Goal: Transaction & Acquisition: Book appointment/travel/reservation

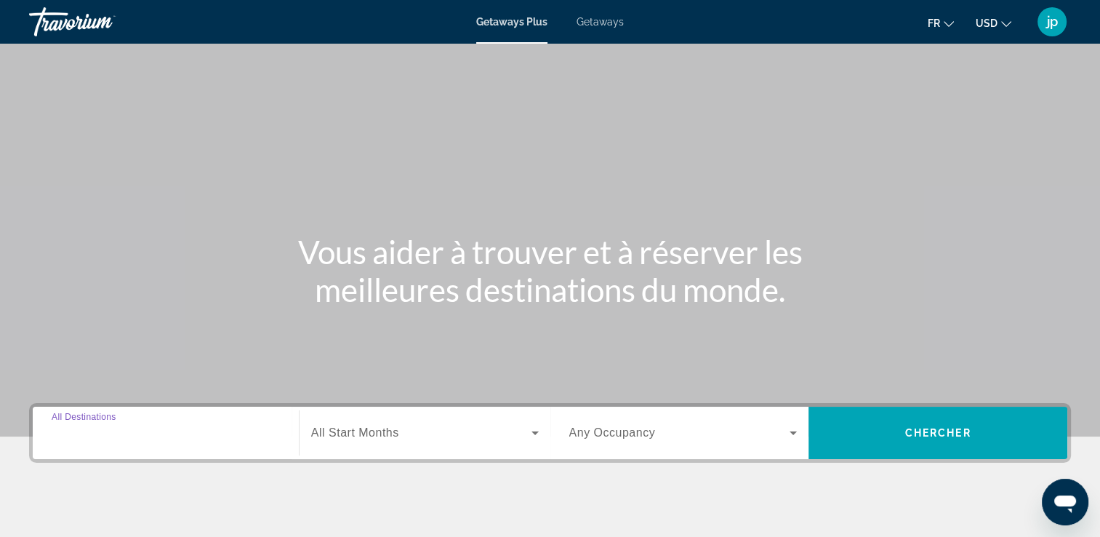
click at [204, 438] on input "Destination All Destinations" at bounding box center [166, 433] width 228 height 17
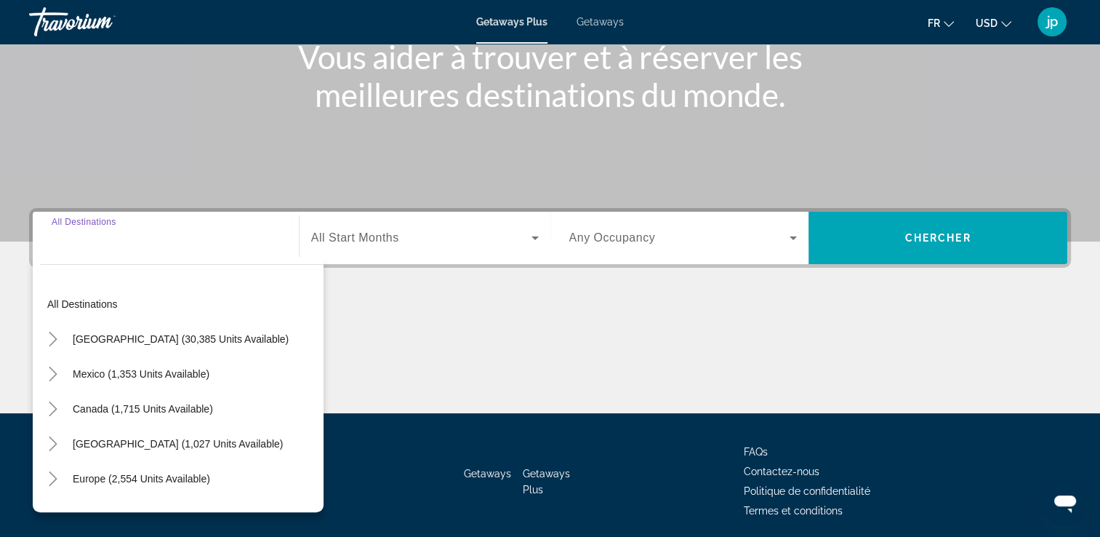
scroll to position [249, 0]
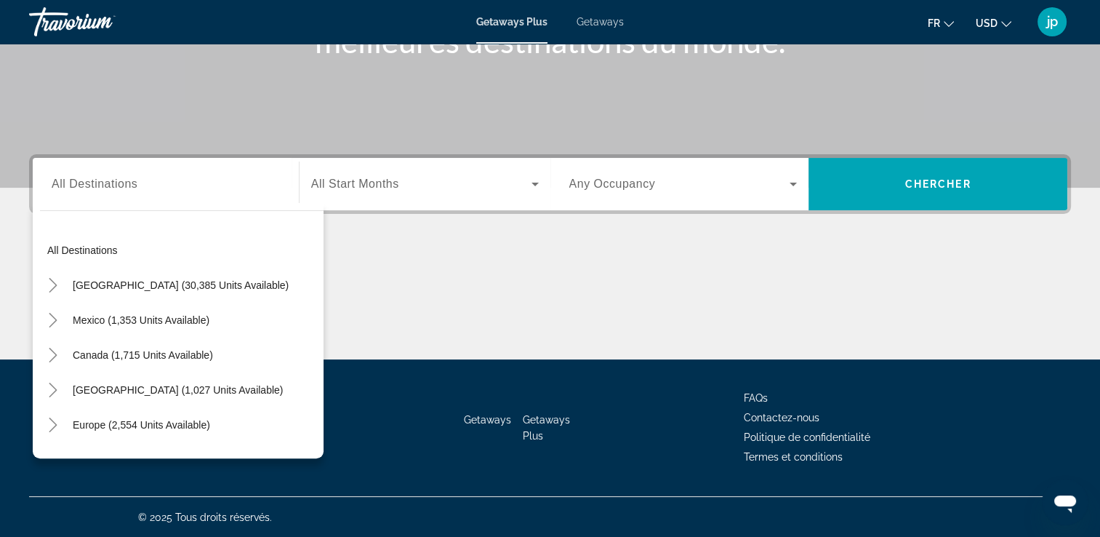
click at [951, 17] on mat-icon "Change language" at bounding box center [949, 22] width 10 height 10
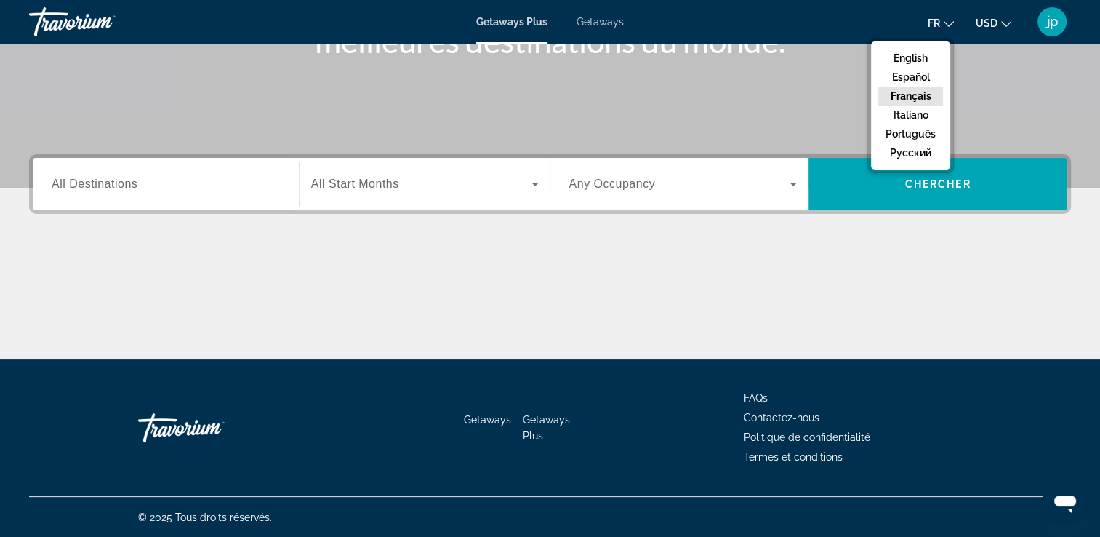
click at [927, 92] on button "Français" at bounding box center [910, 96] width 65 height 19
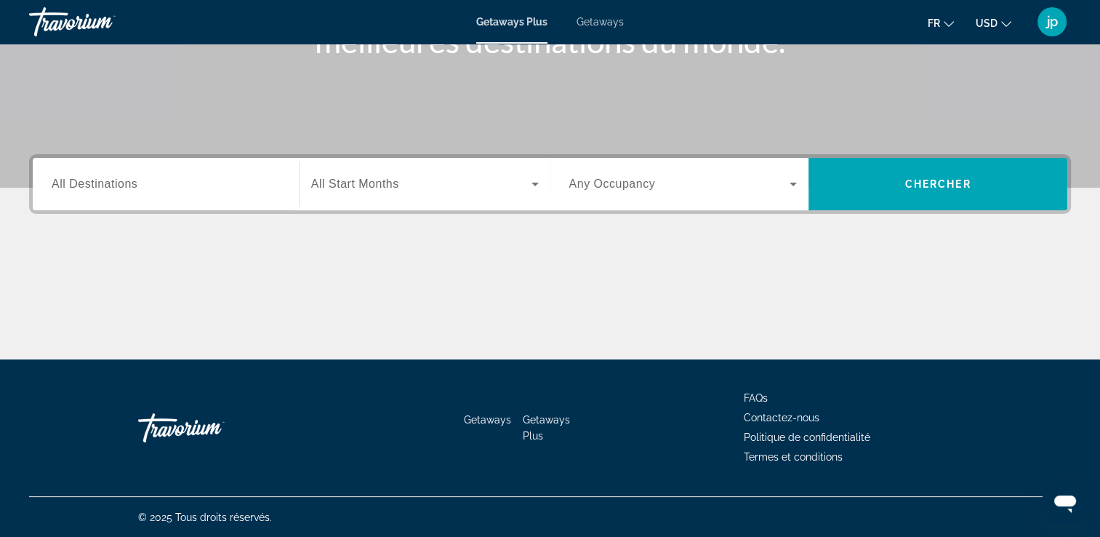
click at [238, 193] on div "Search widget" at bounding box center [166, 184] width 228 height 41
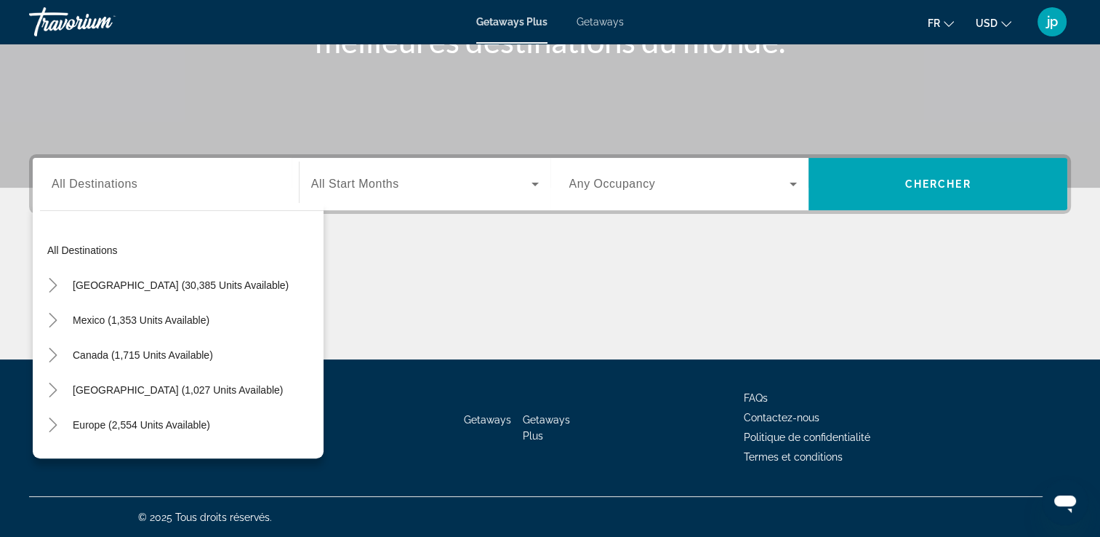
click at [998, 20] on button "USD USD ($) MXN (Mex$) CAD (Can$) GBP (£) EUR (€) AUD (A$) NZD (NZ$) CNY (CN¥)" at bounding box center [994, 22] width 36 height 21
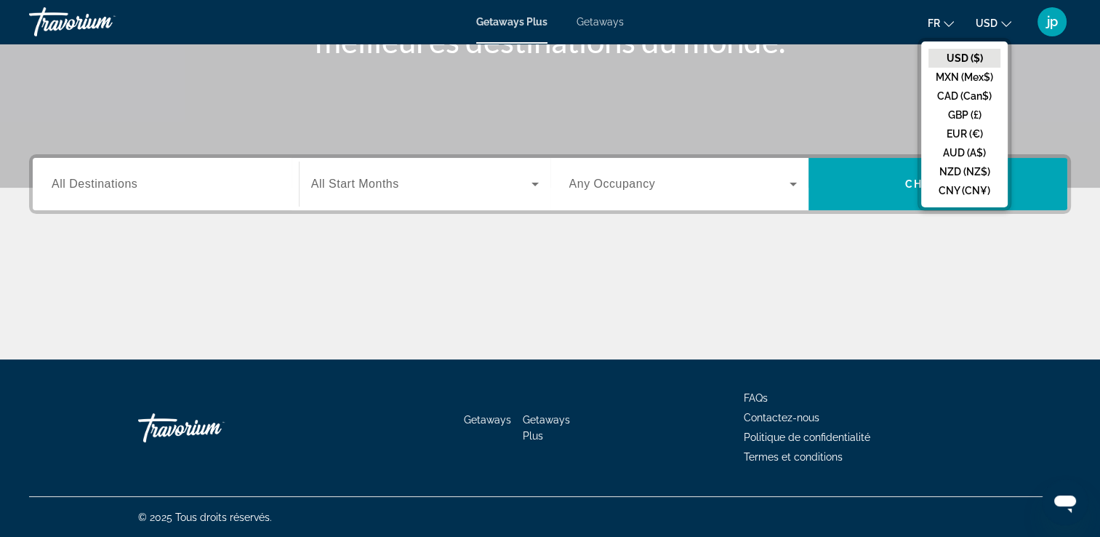
click at [826, 259] on div "Main content" at bounding box center [550, 304] width 1042 height 109
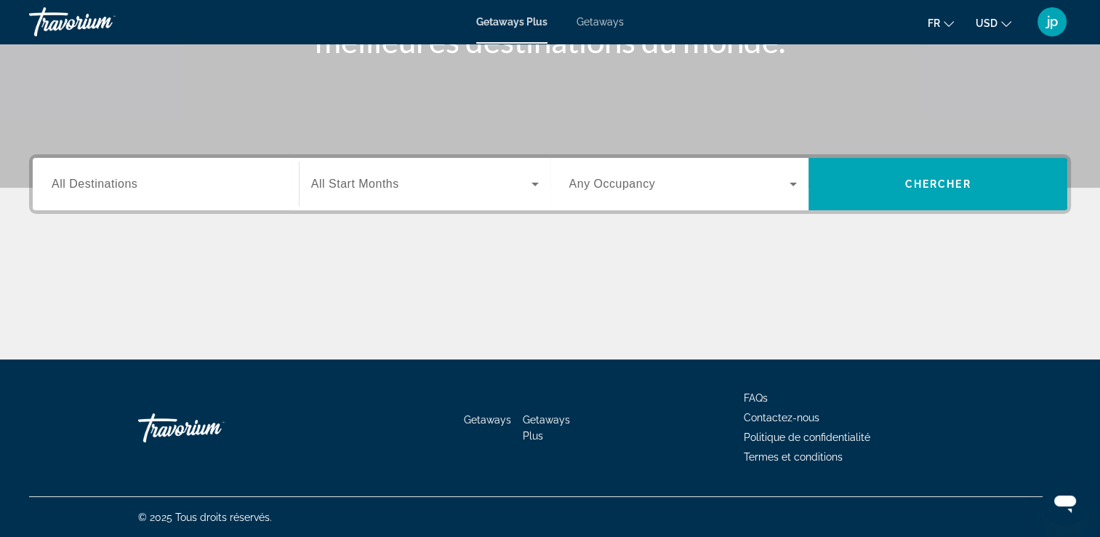
click at [1004, 21] on icon "Change currency" at bounding box center [1006, 24] width 10 height 10
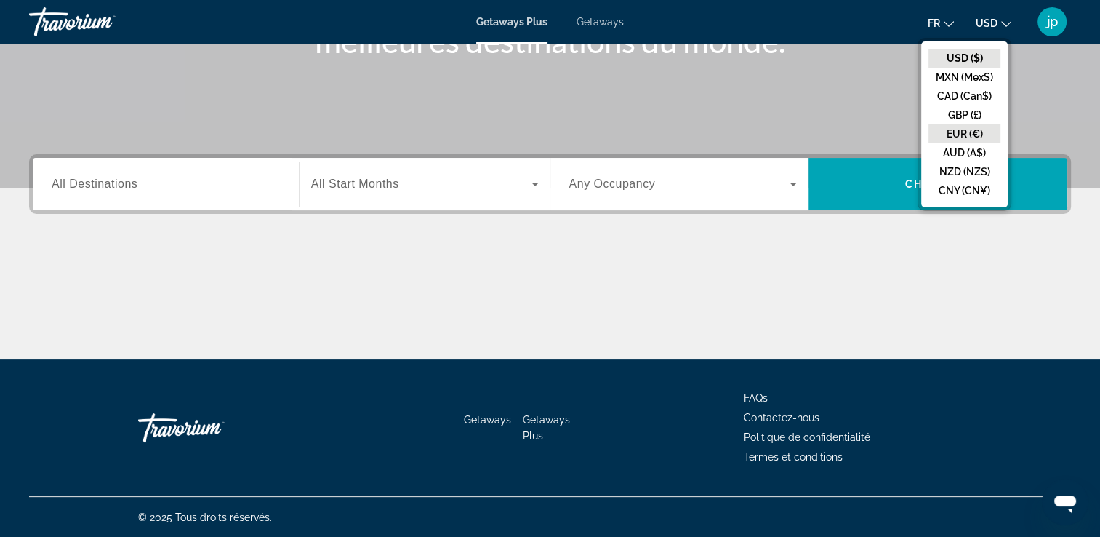
click at [981, 130] on button "EUR (€)" at bounding box center [965, 133] width 72 height 19
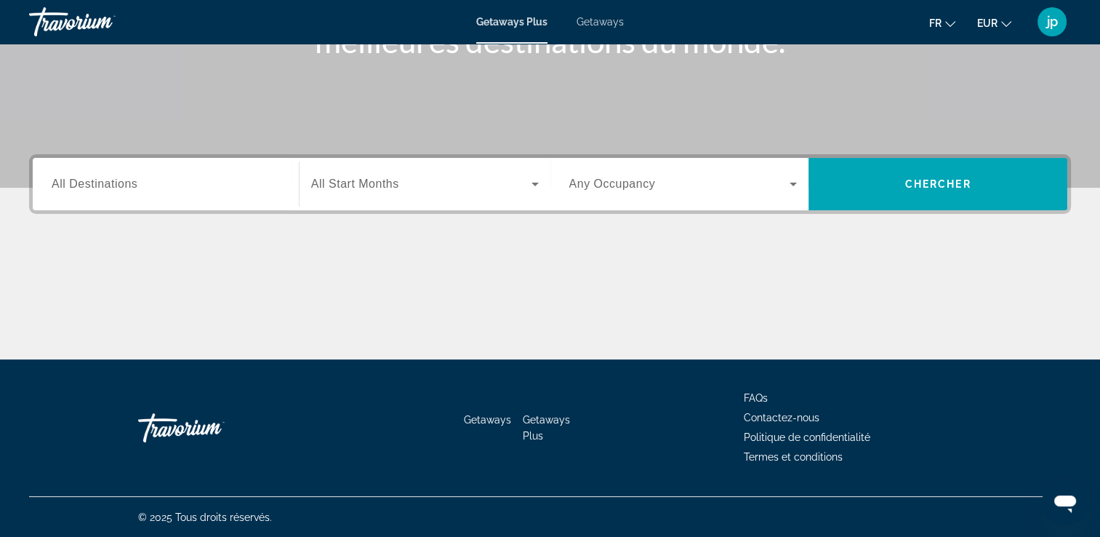
click at [230, 172] on div "Search widget" at bounding box center [166, 184] width 228 height 41
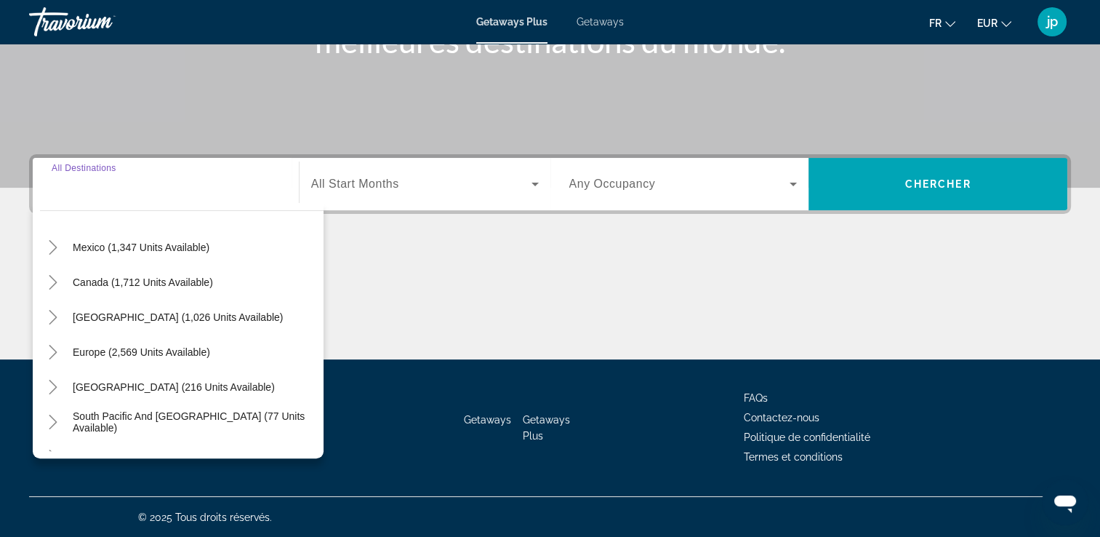
scroll to position [73, 0]
click at [209, 354] on span "Search widget" at bounding box center [141, 352] width 152 height 35
type input "**********"
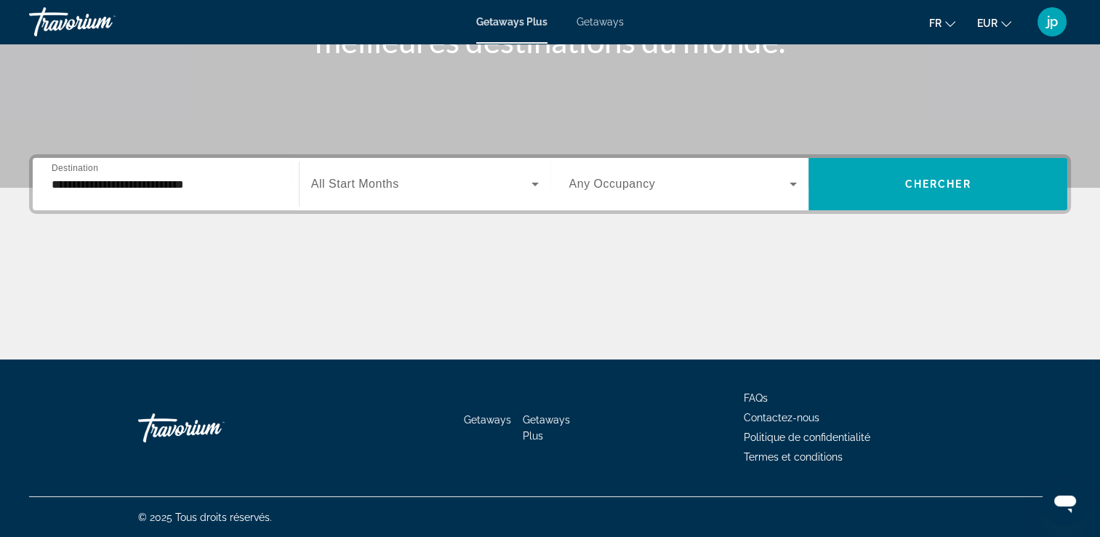
click at [494, 170] on div "Search widget" at bounding box center [425, 184] width 228 height 41
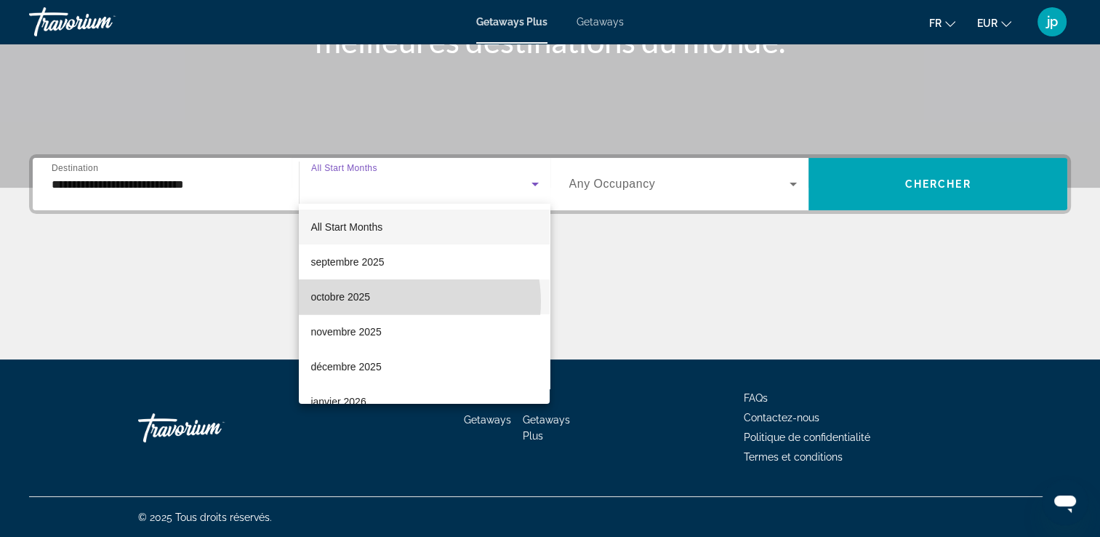
click at [401, 301] on mat-option "octobre 2025" at bounding box center [424, 296] width 251 height 35
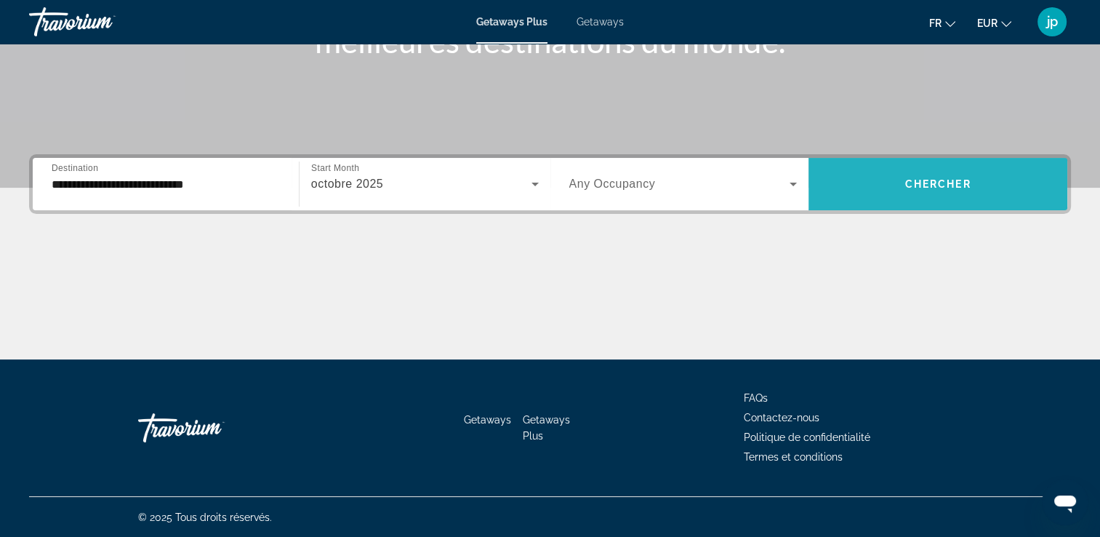
click at [964, 175] on span "Search widget" at bounding box center [938, 184] width 259 height 35
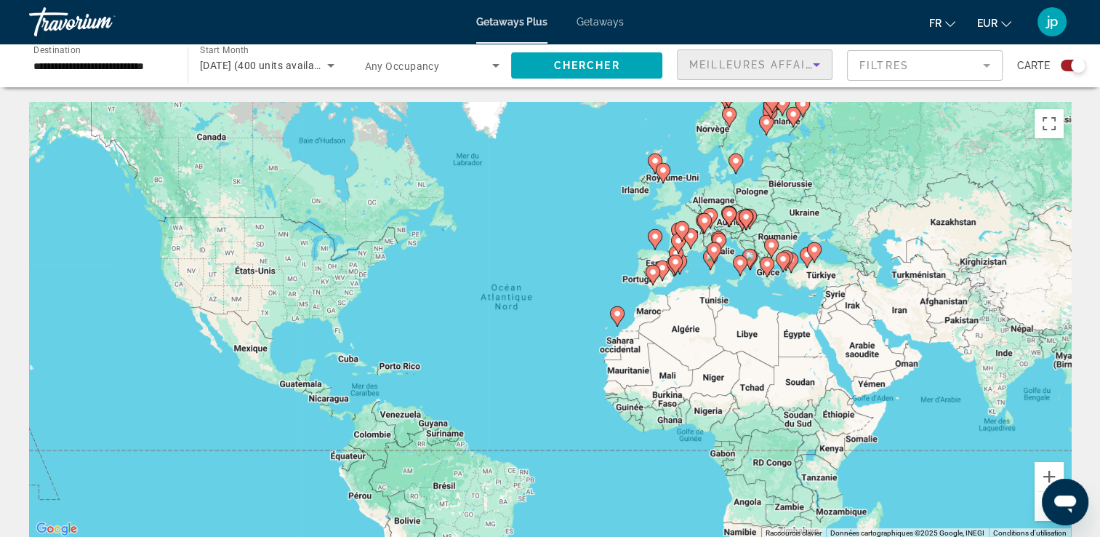
click at [821, 60] on icon "Sort by" at bounding box center [816, 64] width 17 height 17
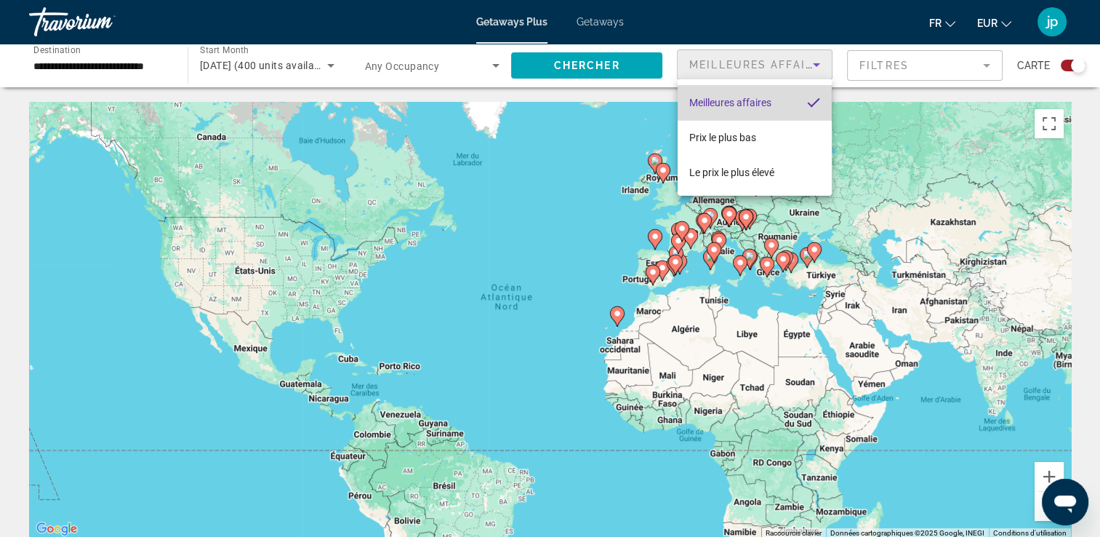
click at [795, 100] on mat-option "Meilleures affaires" at bounding box center [755, 102] width 154 height 35
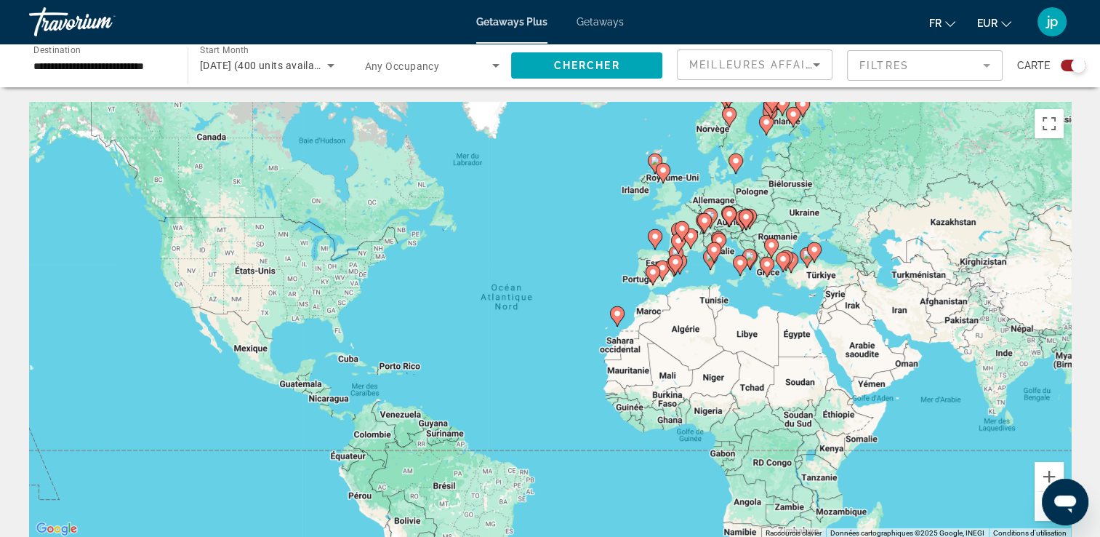
click at [987, 68] on mat-form-field "Filtres" at bounding box center [925, 65] width 156 height 31
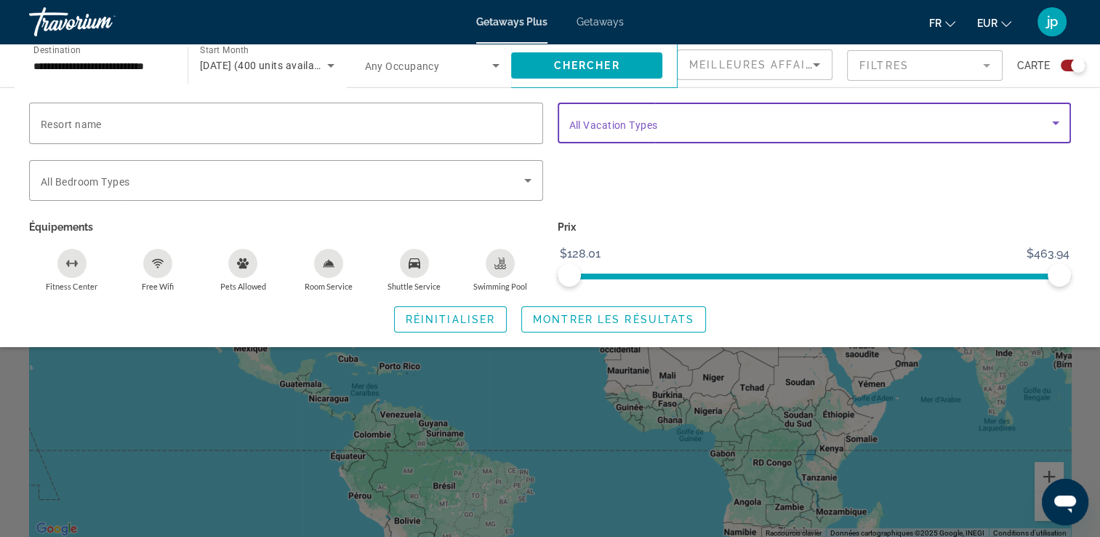
click at [1057, 122] on icon "Search widget" at bounding box center [1055, 123] width 7 height 4
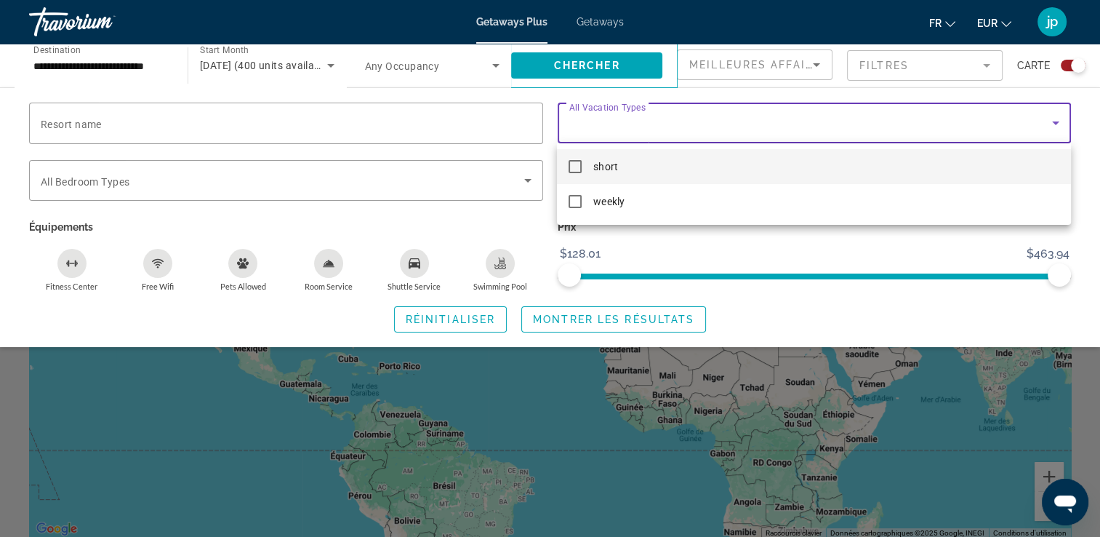
click at [1057, 122] on div at bounding box center [550, 268] width 1100 height 537
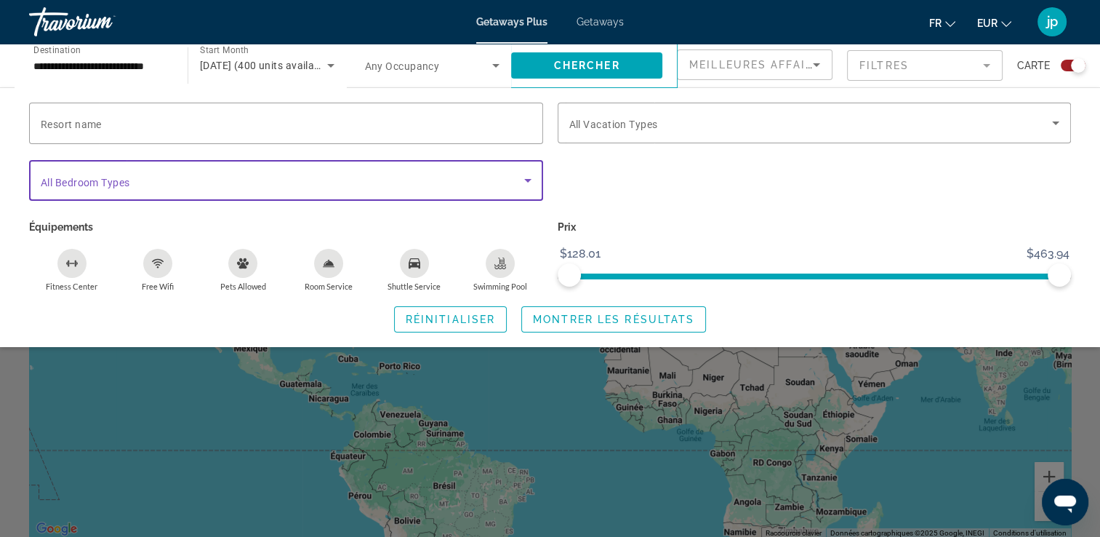
click at [530, 185] on icon "Search widget" at bounding box center [527, 180] width 17 height 17
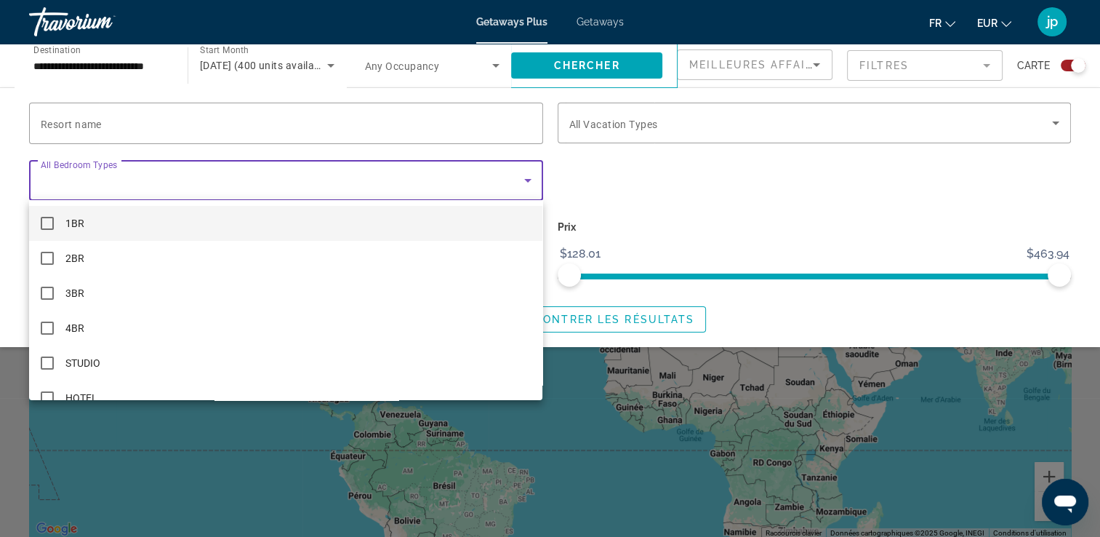
click at [655, 169] on div at bounding box center [550, 268] width 1100 height 537
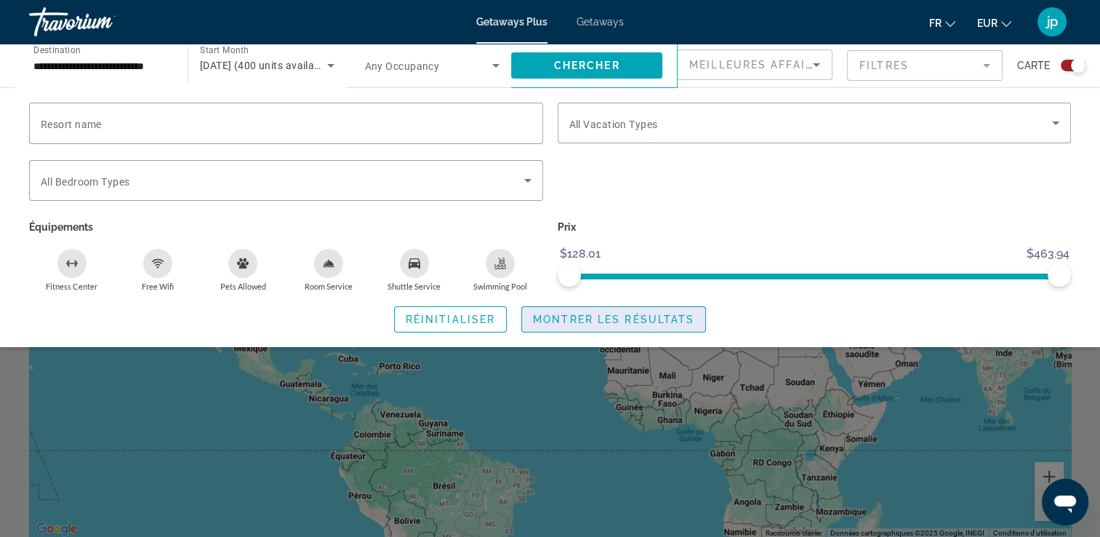
click at [644, 319] on span "Montrer les résultats" at bounding box center [613, 319] width 161 height 12
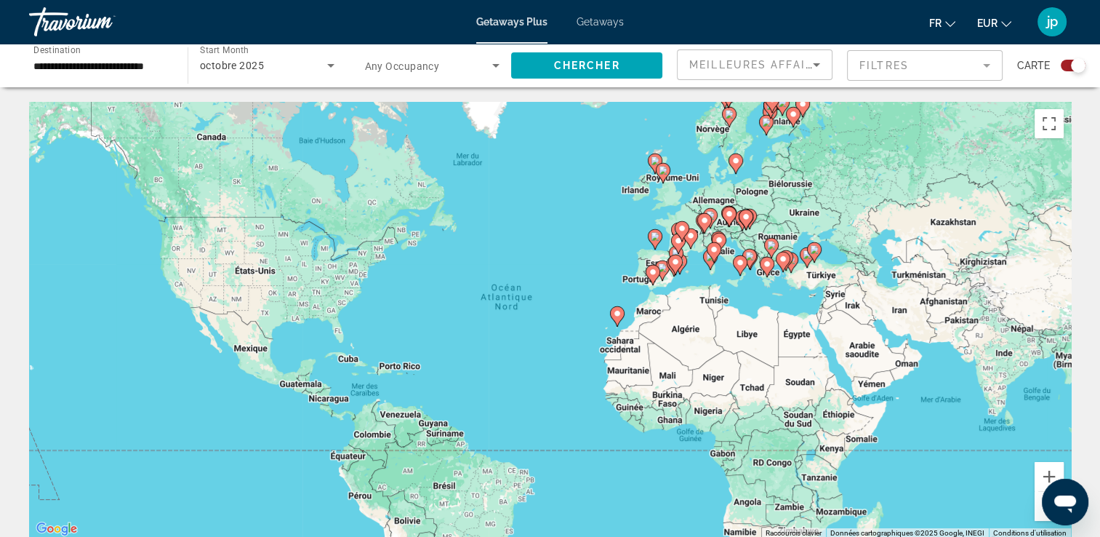
click at [1068, 68] on div "Search widget" at bounding box center [1073, 66] width 25 height 12
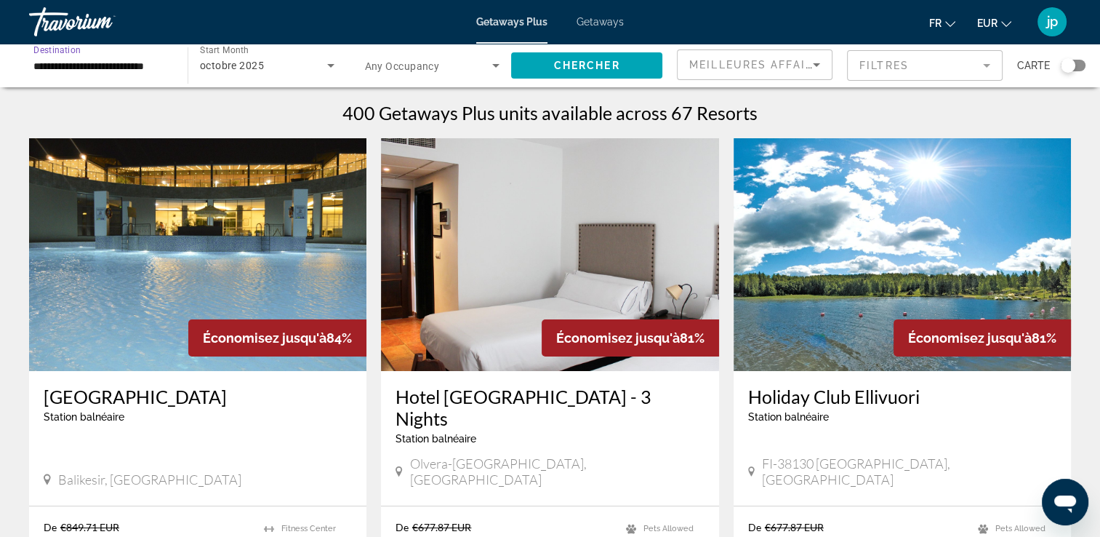
click at [97, 65] on input "**********" at bounding box center [100, 65] width 135 height 17
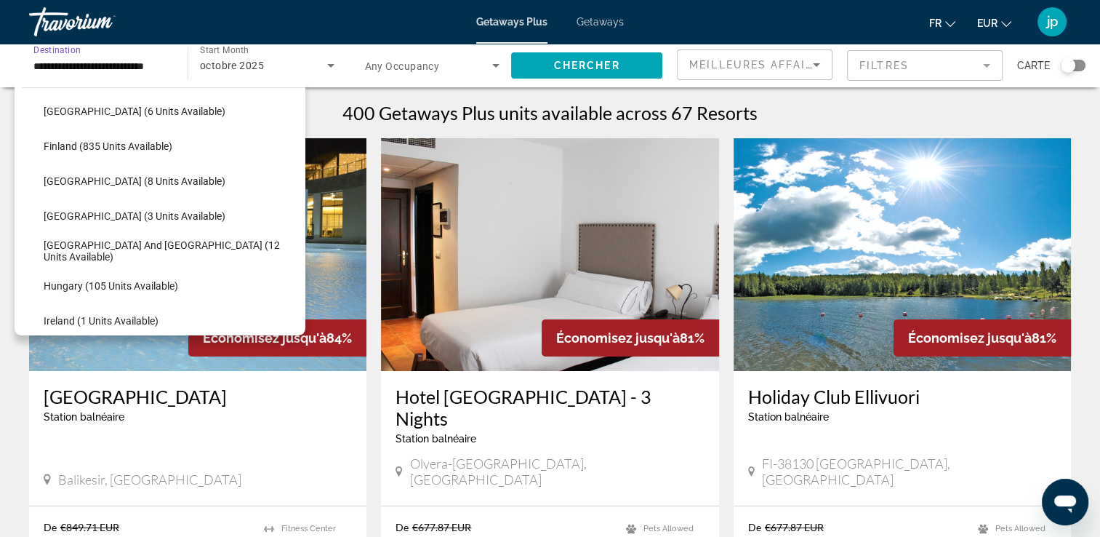
scroll to position [329, 0]
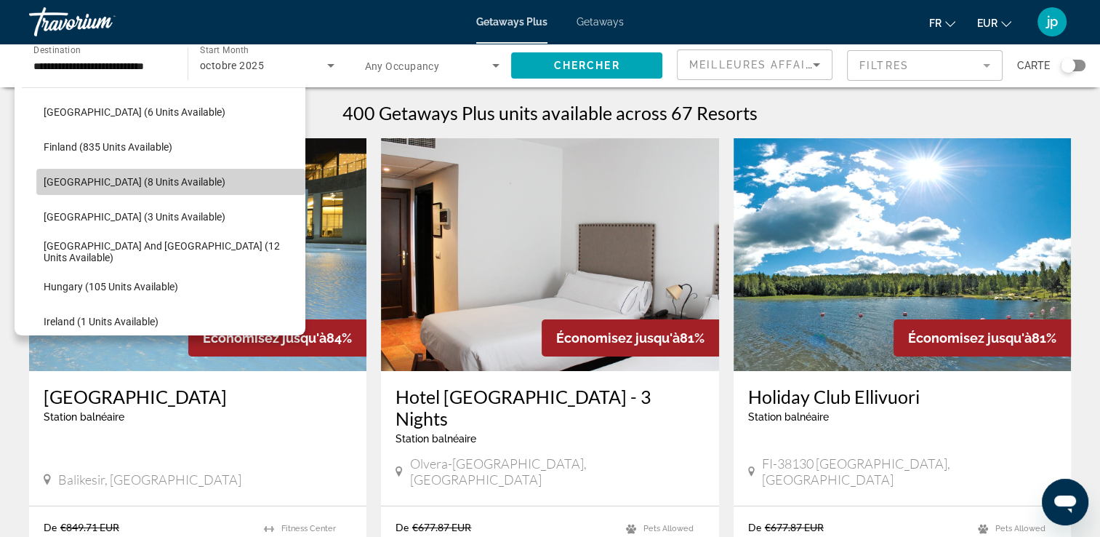
click at [189, 191] on span "Search widget" at bounding box center [170, 181] width 269 height 35
type input "**********"
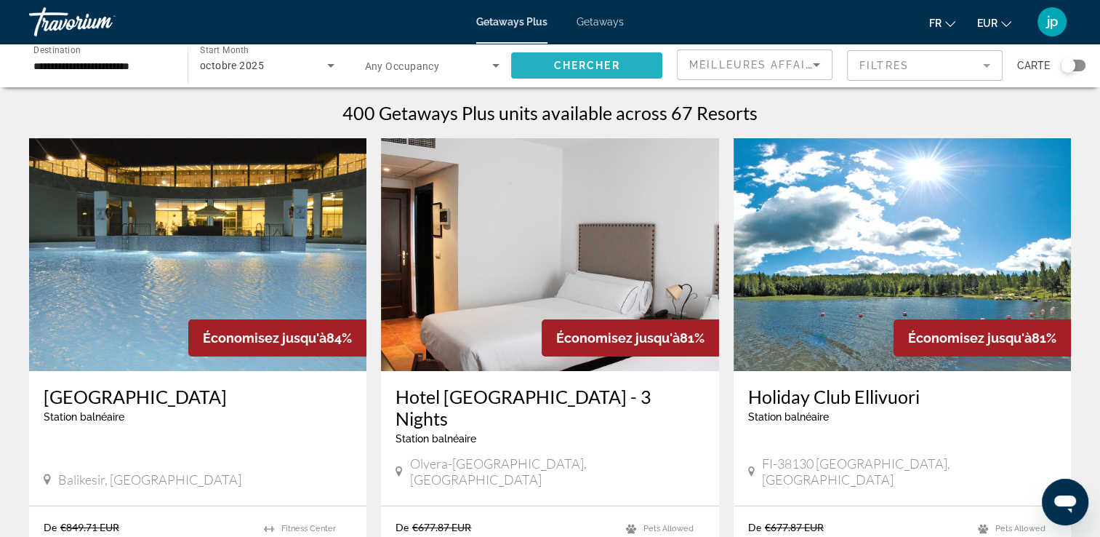
click at [610, 60] on span "Chercher" at bounding box center [587, 66] width 66 height 12
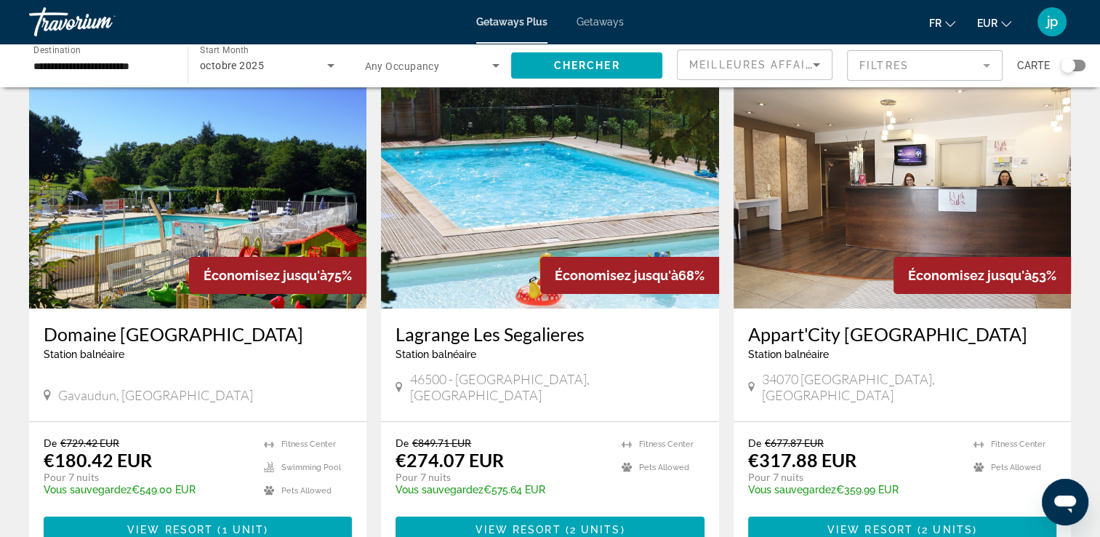
scroll to position [61, 0]
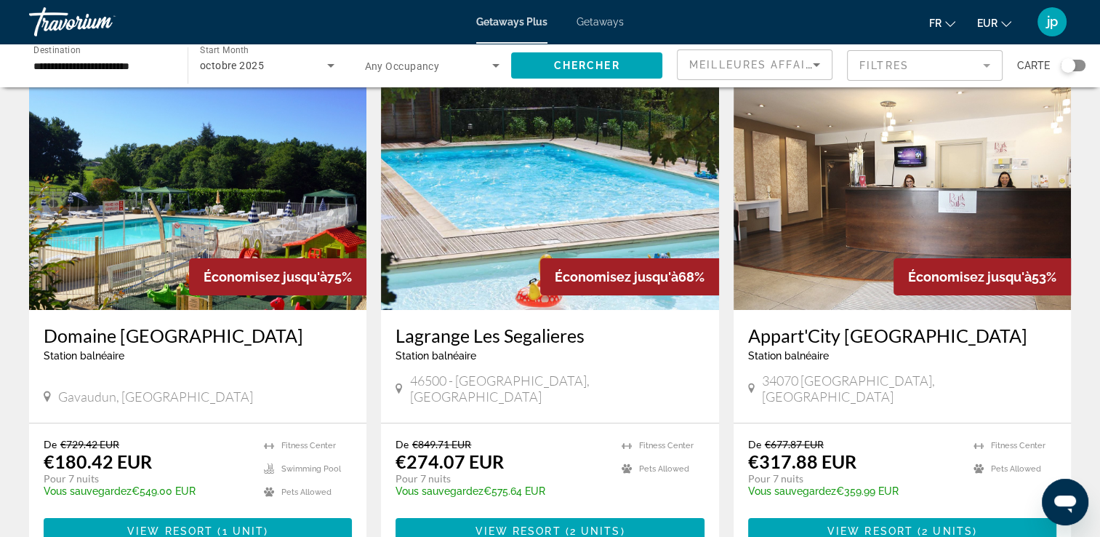
click at [323, 206] on img "Main content" at bounding box center [197, 193] width 337 height 233
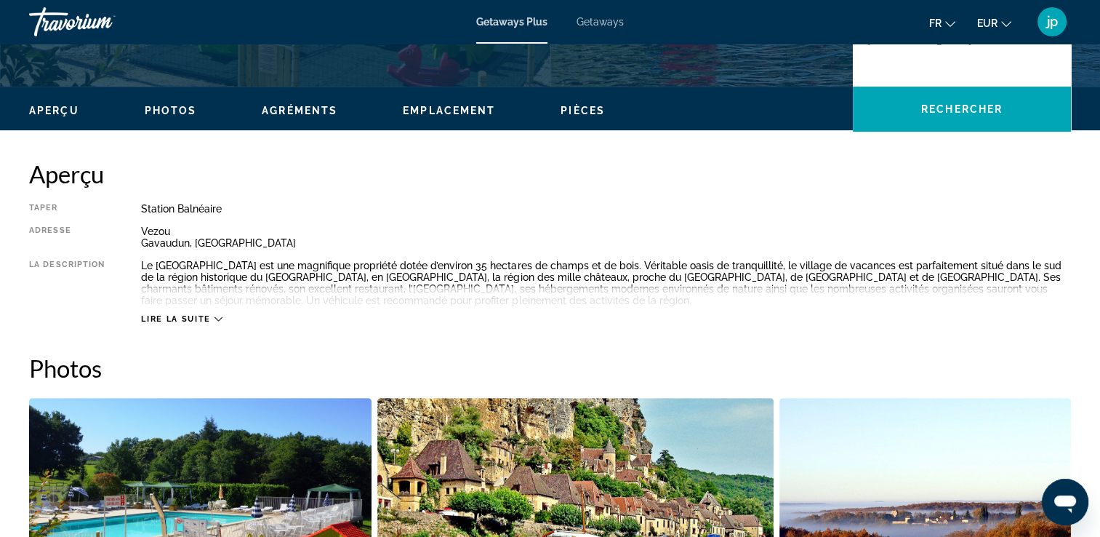
scroll to position [392, 0]
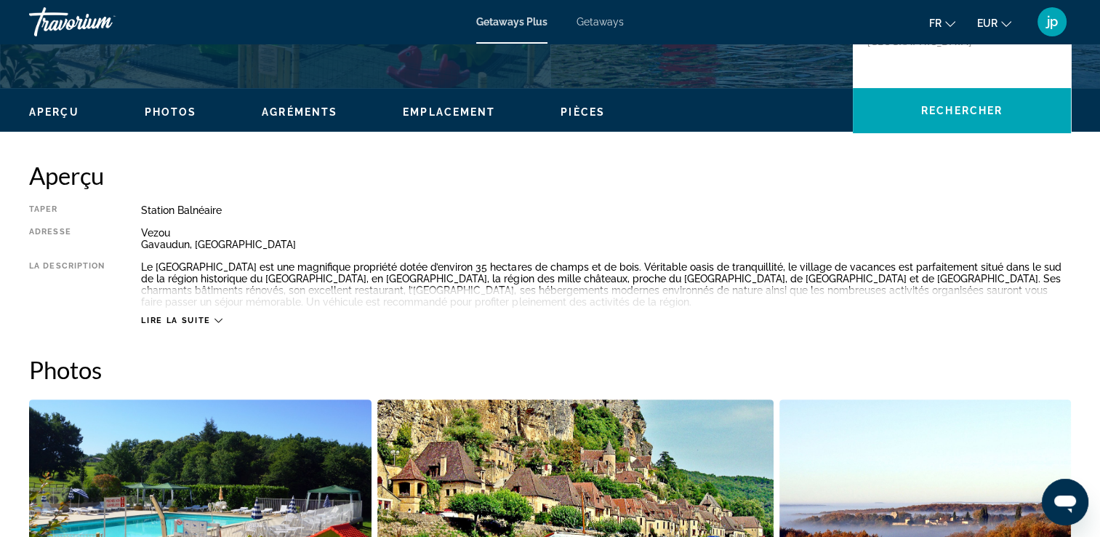
click at [204, 318] on span "Lire la suite" at bounding box center [175, 320] width 69 height 9
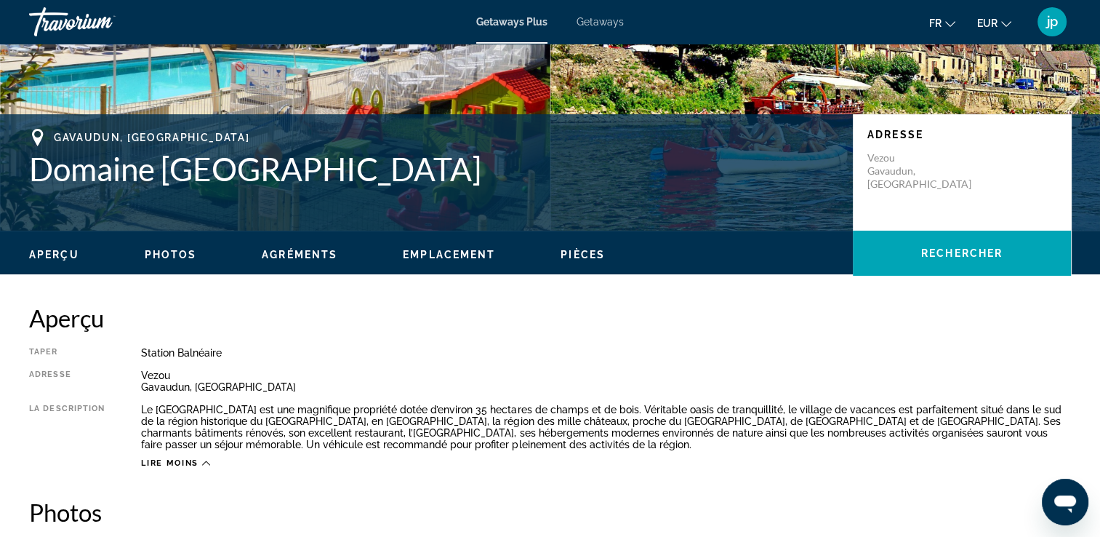
scroll to position [249, 0]
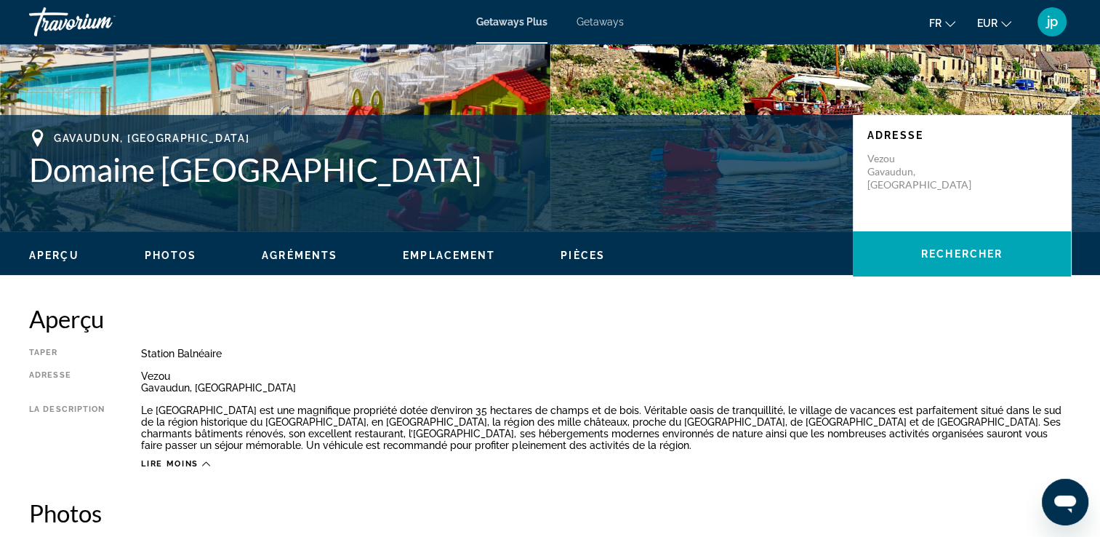
click at [172, 249] on span "Photos" at bounding box center [171, 255] width 52 height 12
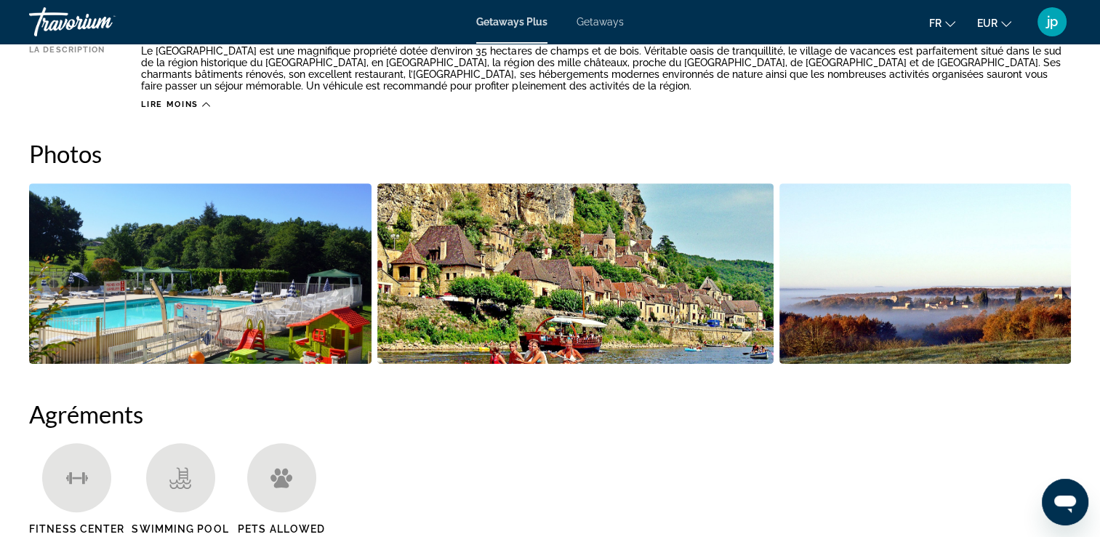
scroll to position [660, 0]
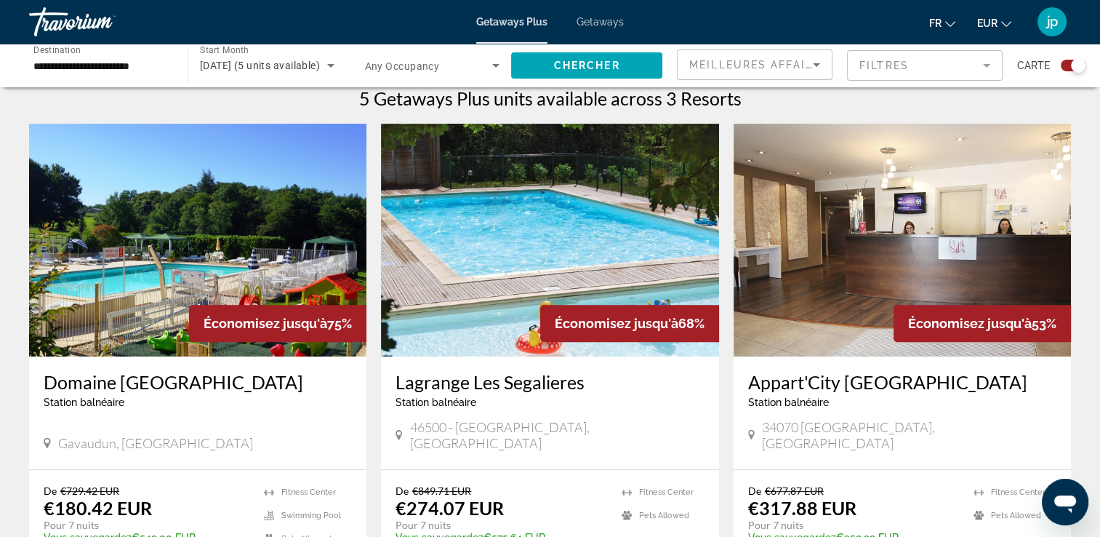
scroll to position [494, 0]
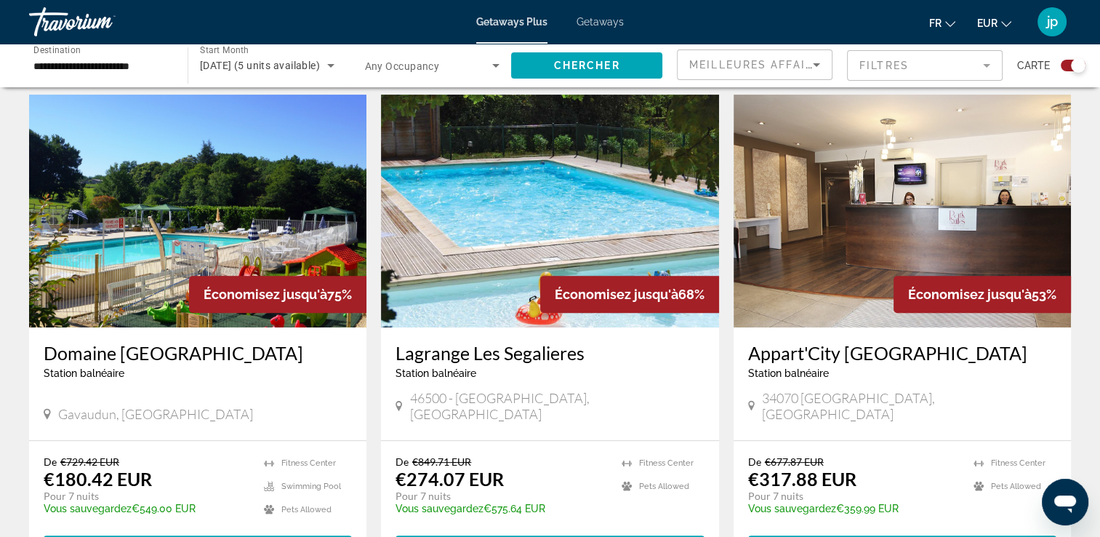
click at [116, 68] on input "**********" at bounding box center [100, 65] width 135 height 17
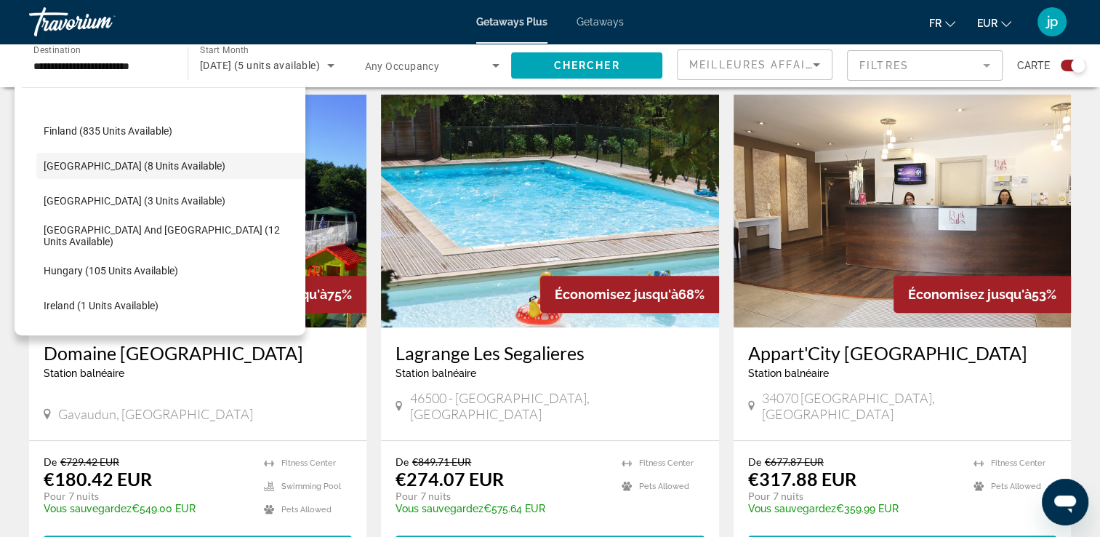
scroll to position [354, 0]
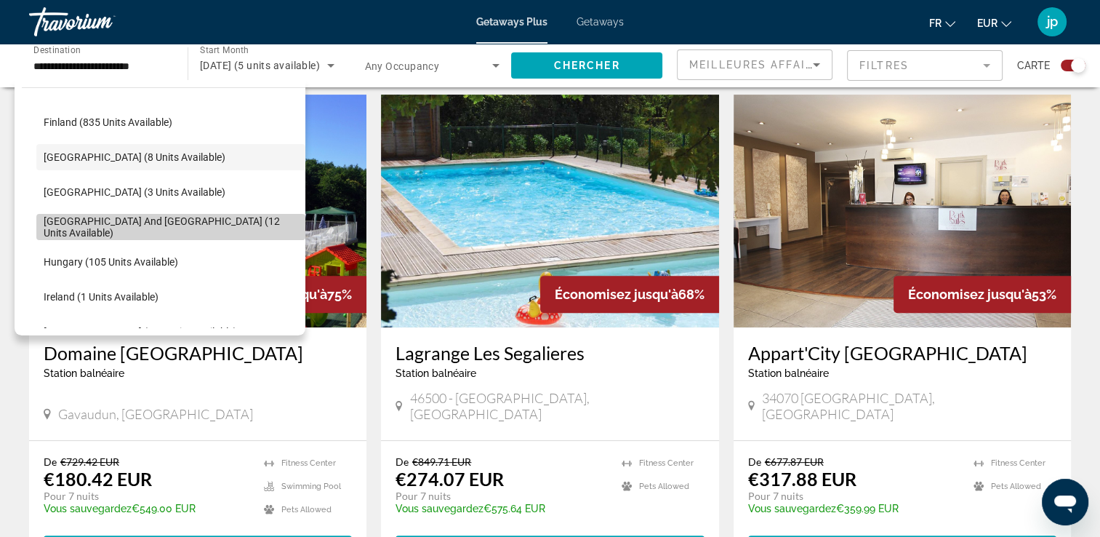
click at [227, 232] on span "Search widget" at bounding box center [170, 226] width 269 height 35
type input "**********"
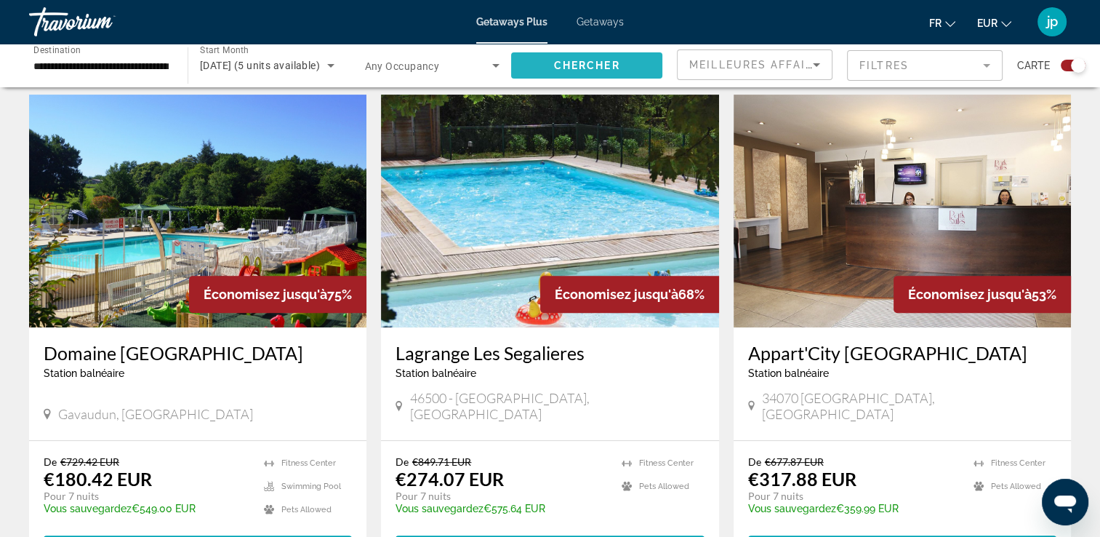
click at [588, 62] on span "Chercher" at bounding box center [587, 66] width 66 height 12
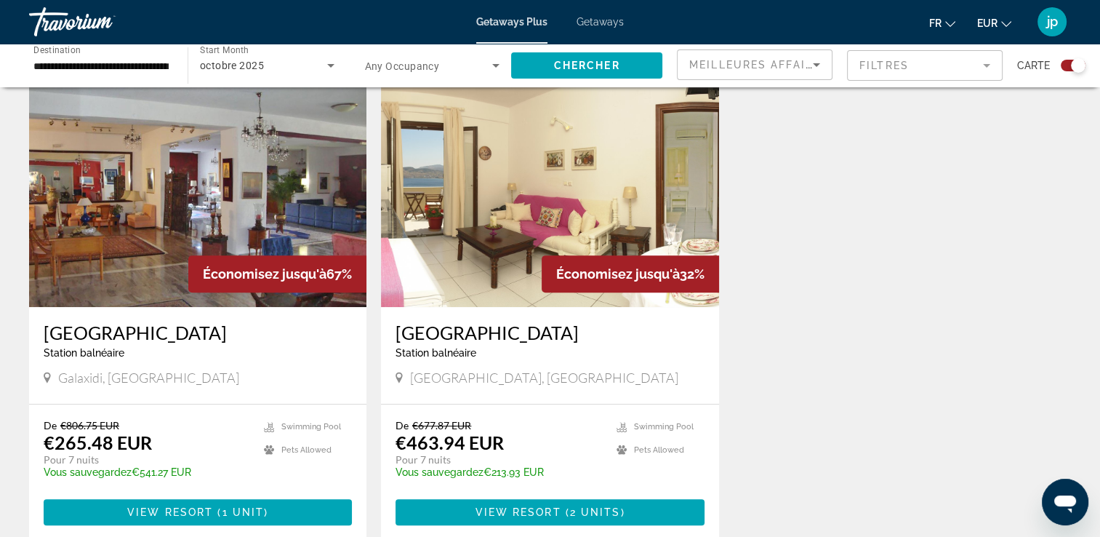
scroll to position [524, 0]
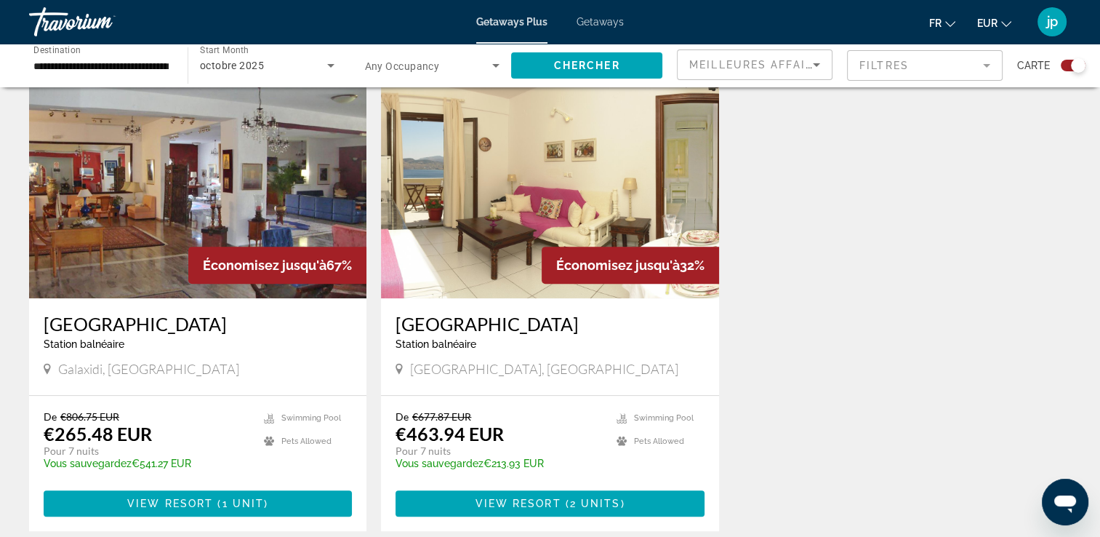
click at [276, 226] on img "Main content" at bounding box center [197, 181] width 337 height 233
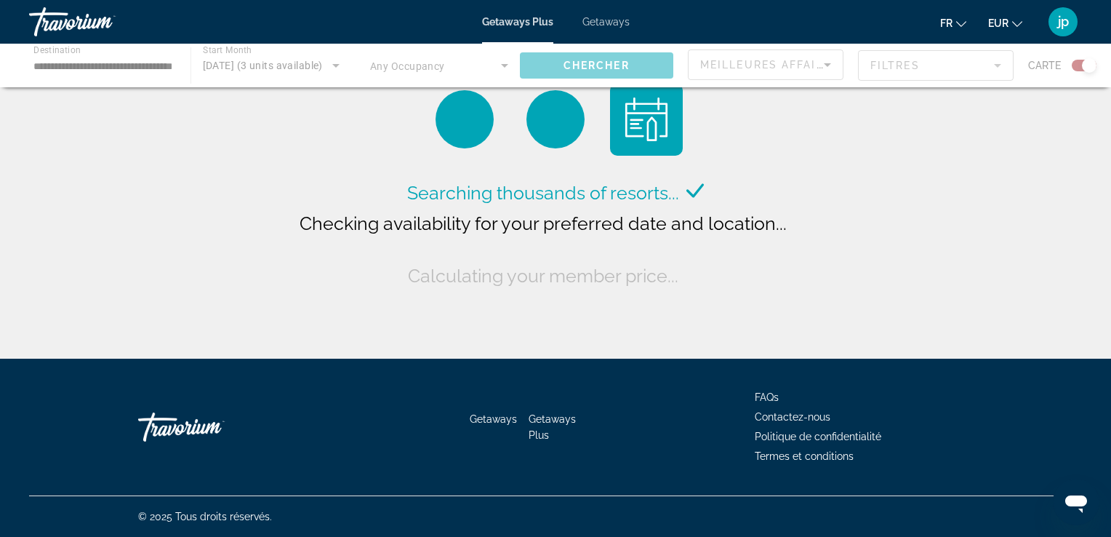
click at [100, 63] on div "Main content" at bounding box center [555, 66] width 1111 height 44
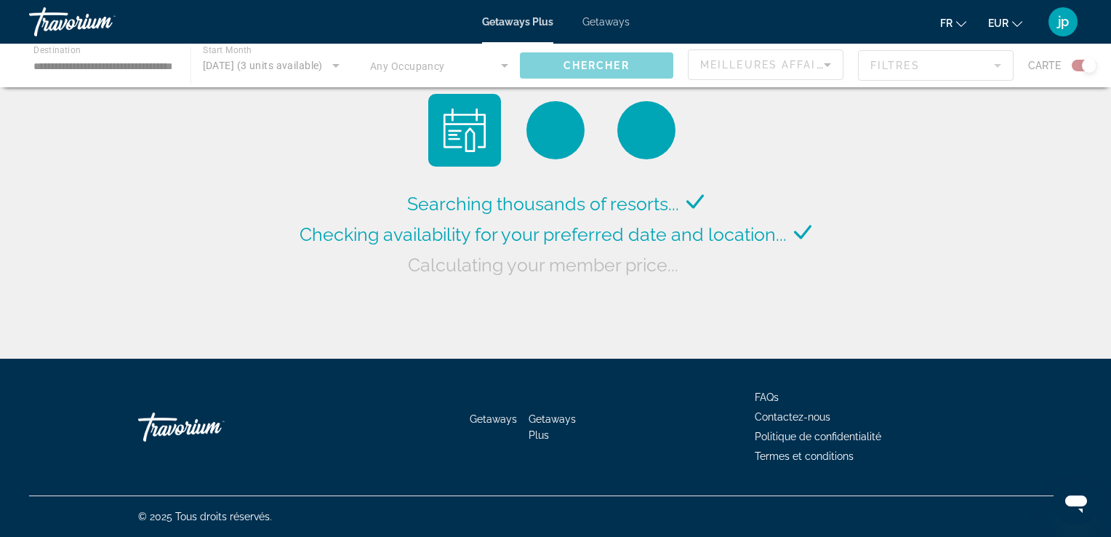
click at [116, 69] on div "Main content" at bounding box center [555, 66] width 1111 height 44
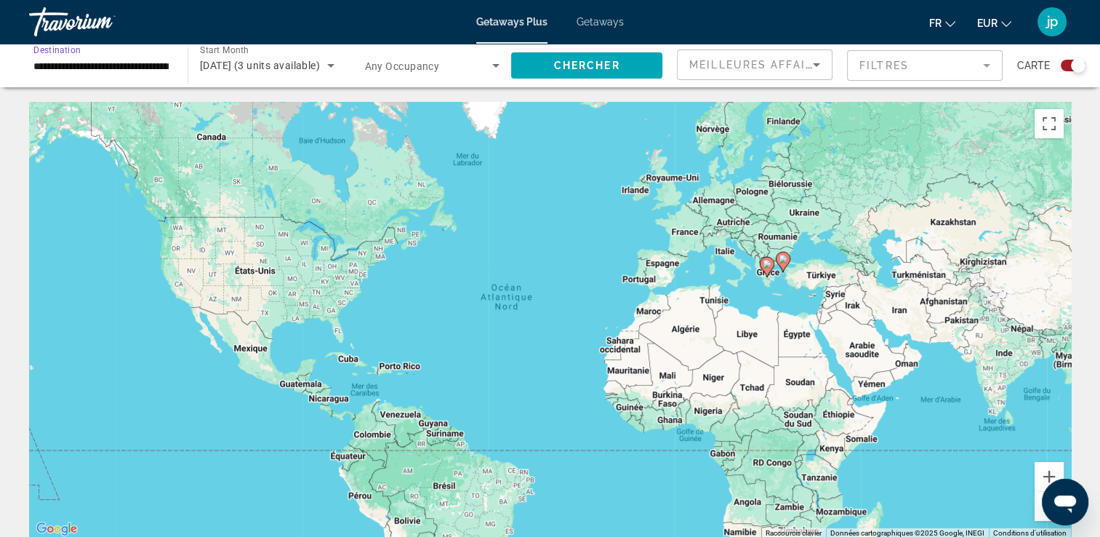
click at [137, 64] on input "**********" at bounding box center [100, 65] width 135 height 17
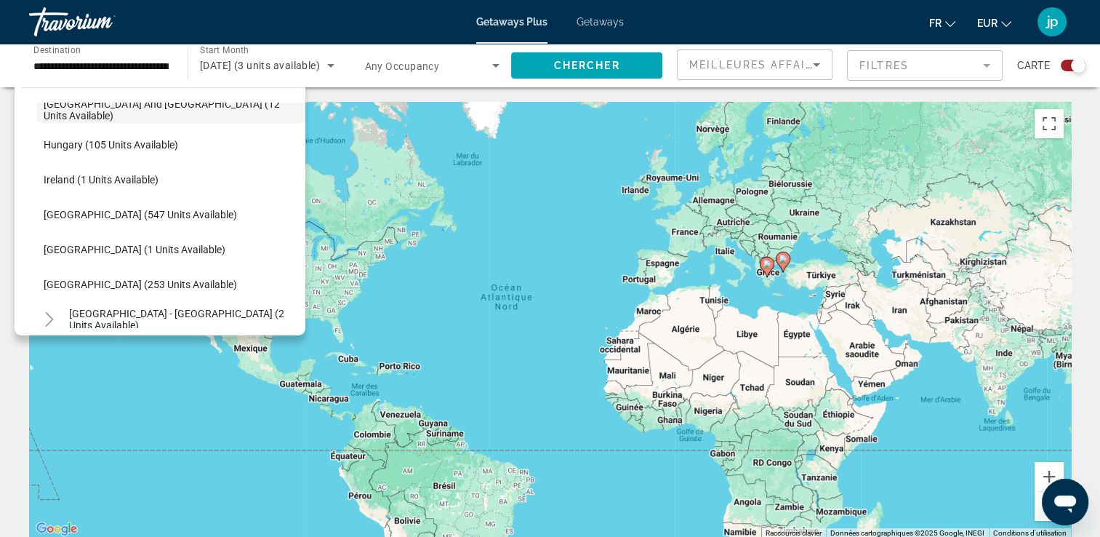
scroll to position [482, 0]
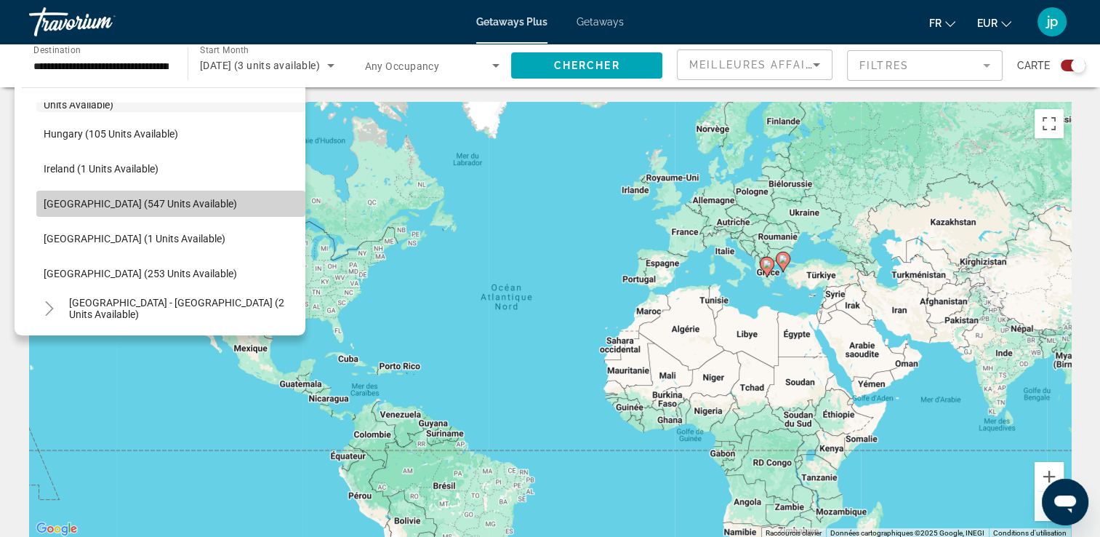
click at [193, 206] on span "Search widget" at bounding box center [170, 203] width 269 height 35
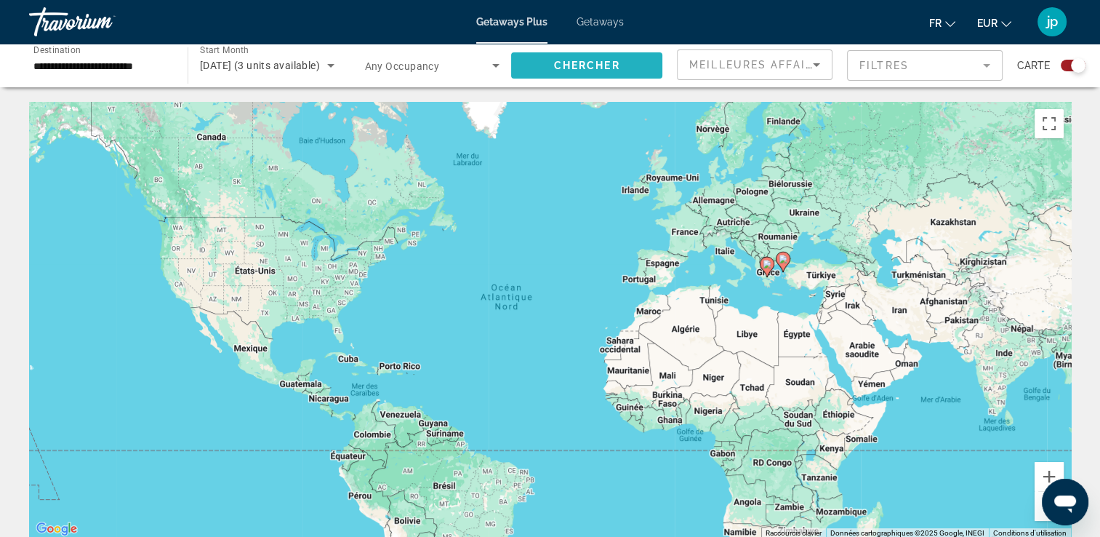
click at [620, 65] on span "Chercher" at bounding box center [587, 66] width 66 height 12
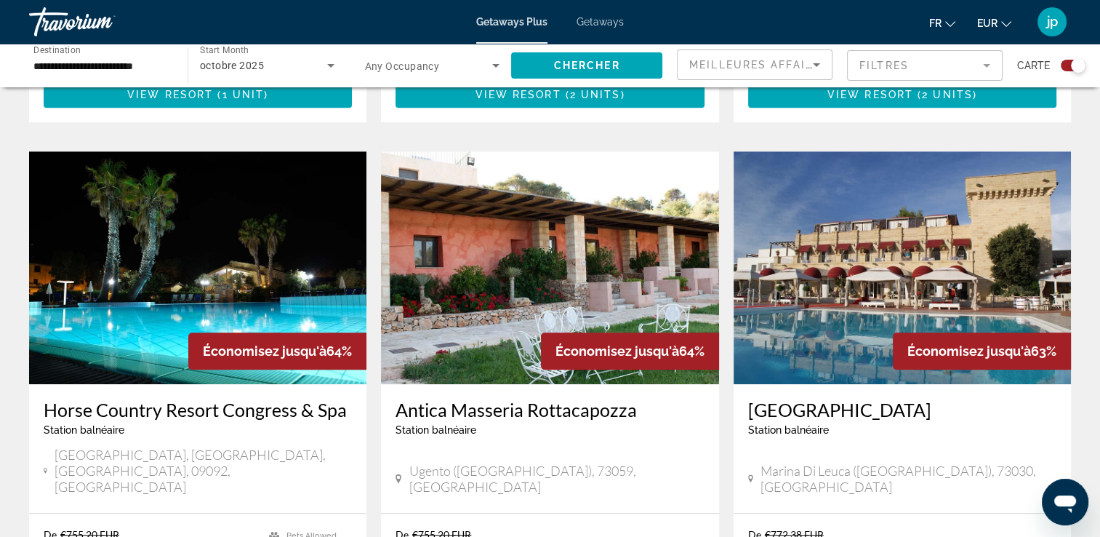
scroll to position [902, 0]
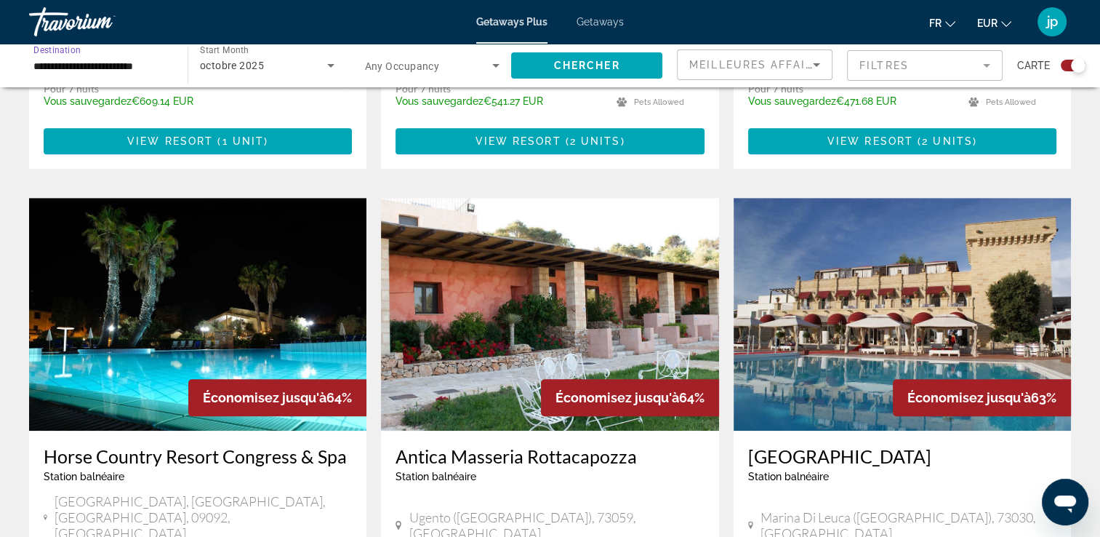
click at [82, 61] on input "**********" at bounding box center [100, 65] width 135 height 17
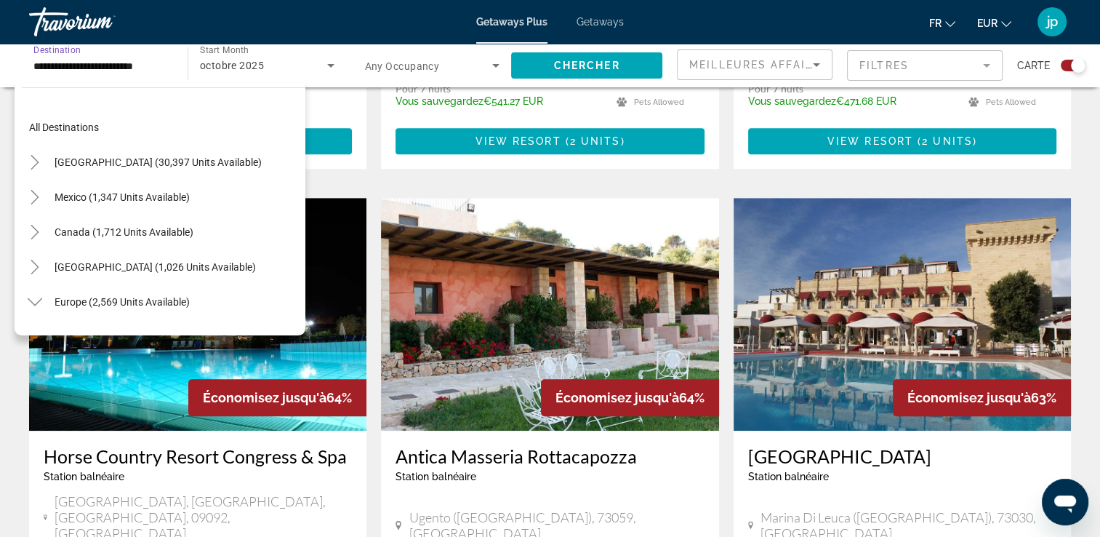
scroll to position [470, 0]
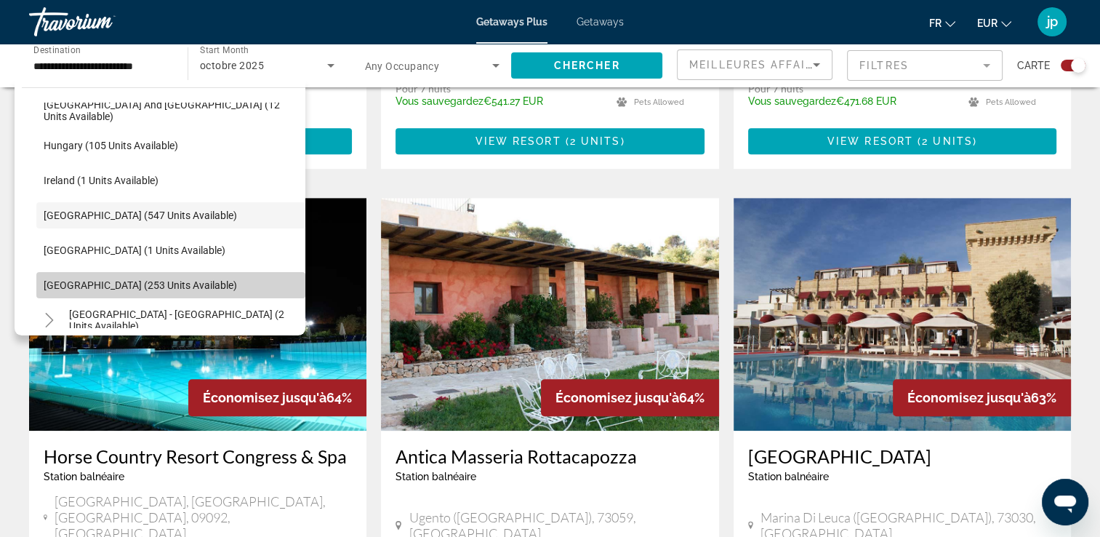
click at [195, 287] on span "Search widget" at bounding box center [170, 285] width 269 height 35
type input "**********"
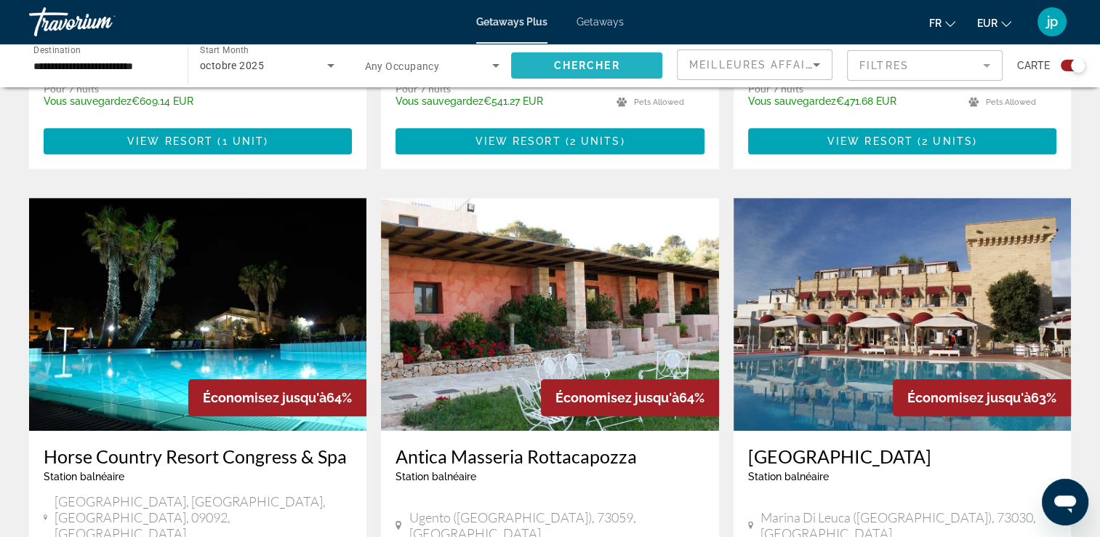
click at [565, 60] on span "Chercher" at bounding box center [587, 66] width 66 height 12
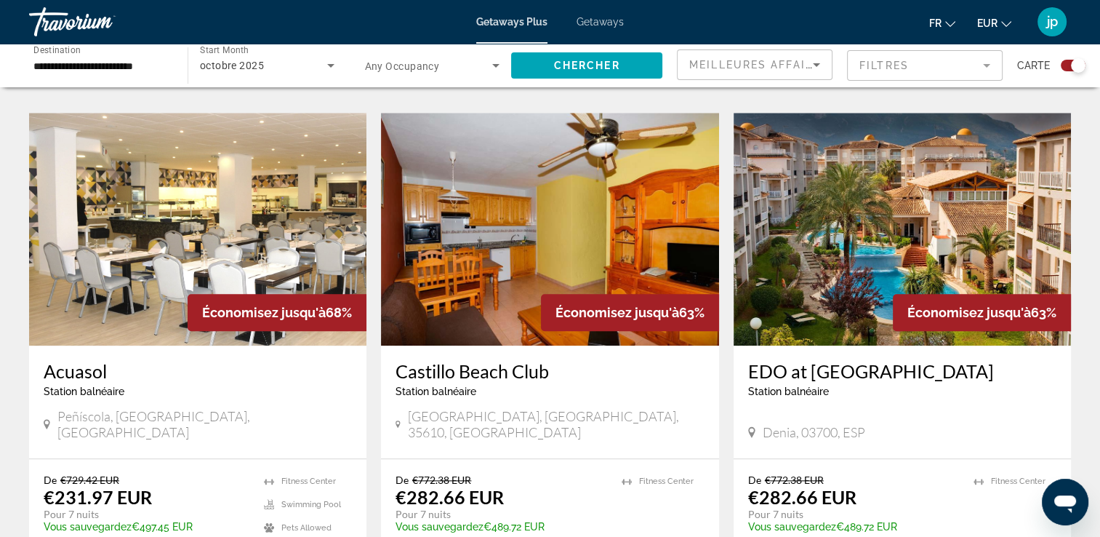
scroll to position [1518, 0]
click at [881, 224] on img "Main content" at bounding box center [902, 229] width 337 height 233
